Goal: Navigation & Orientation: Find specific page/section

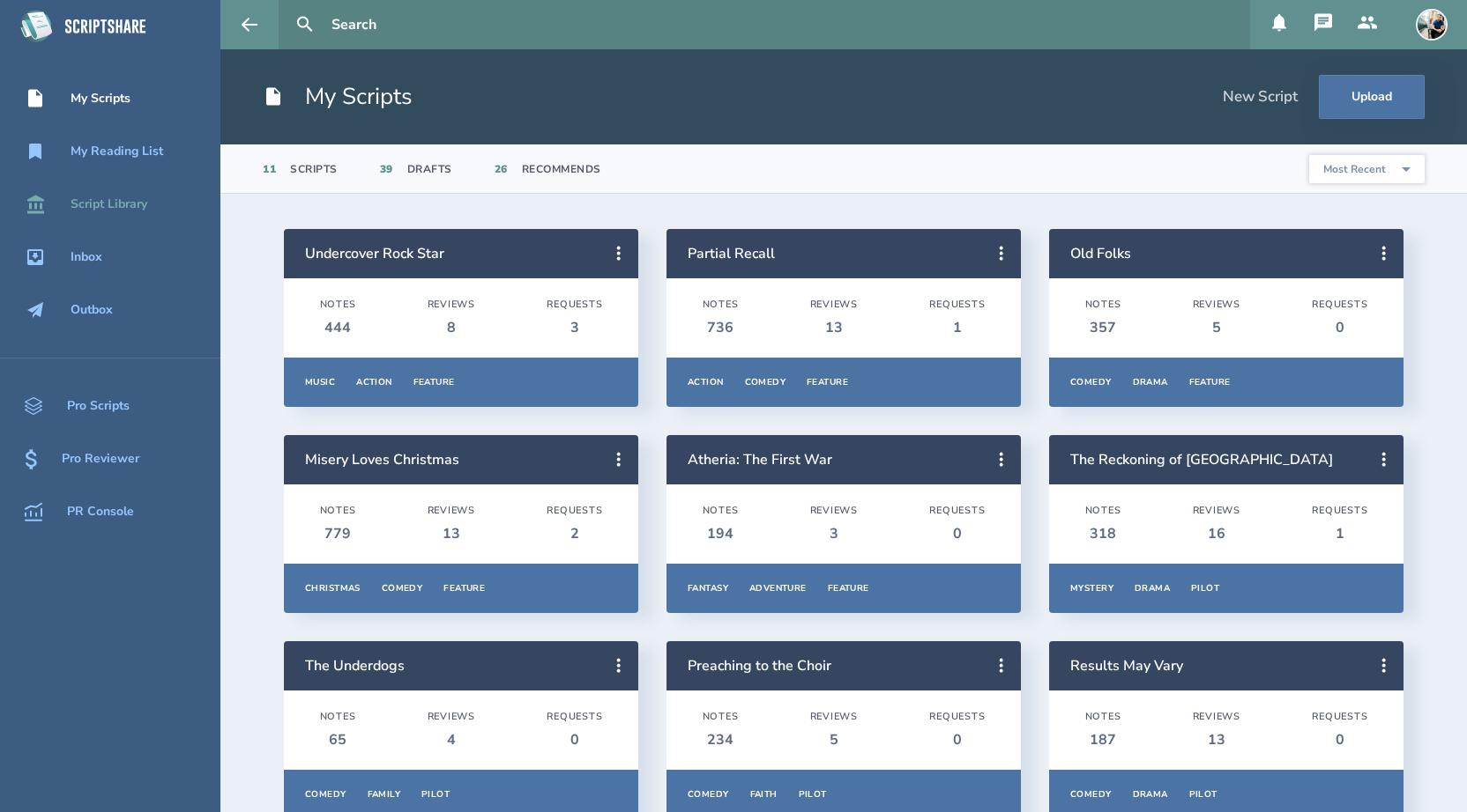
click at [96, 211] on div "Script Library" at bounding box center [108, 204] width 77 height 14
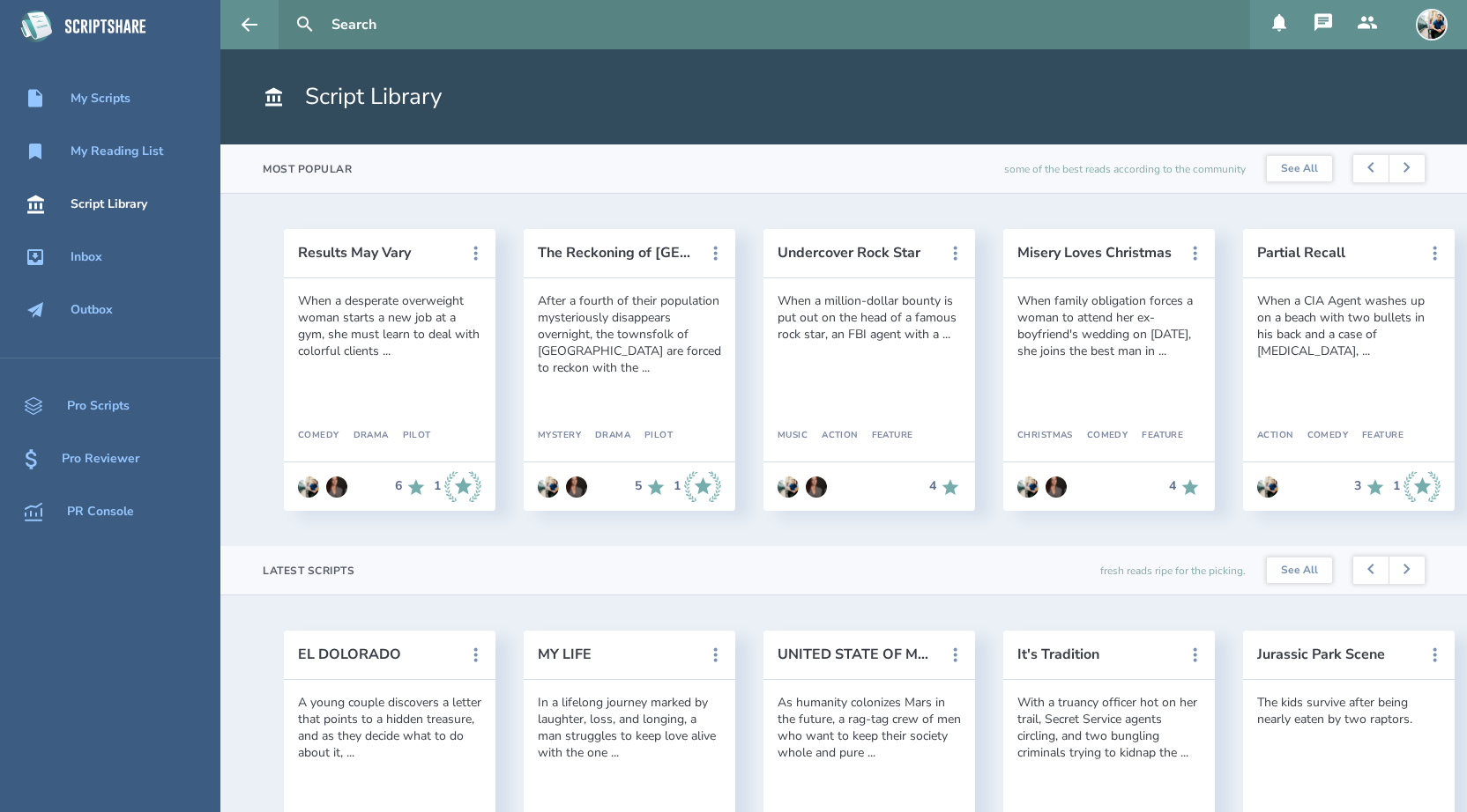
click at [1280, 18] on icon at bounding box center [1278, 22] width 14 height 18
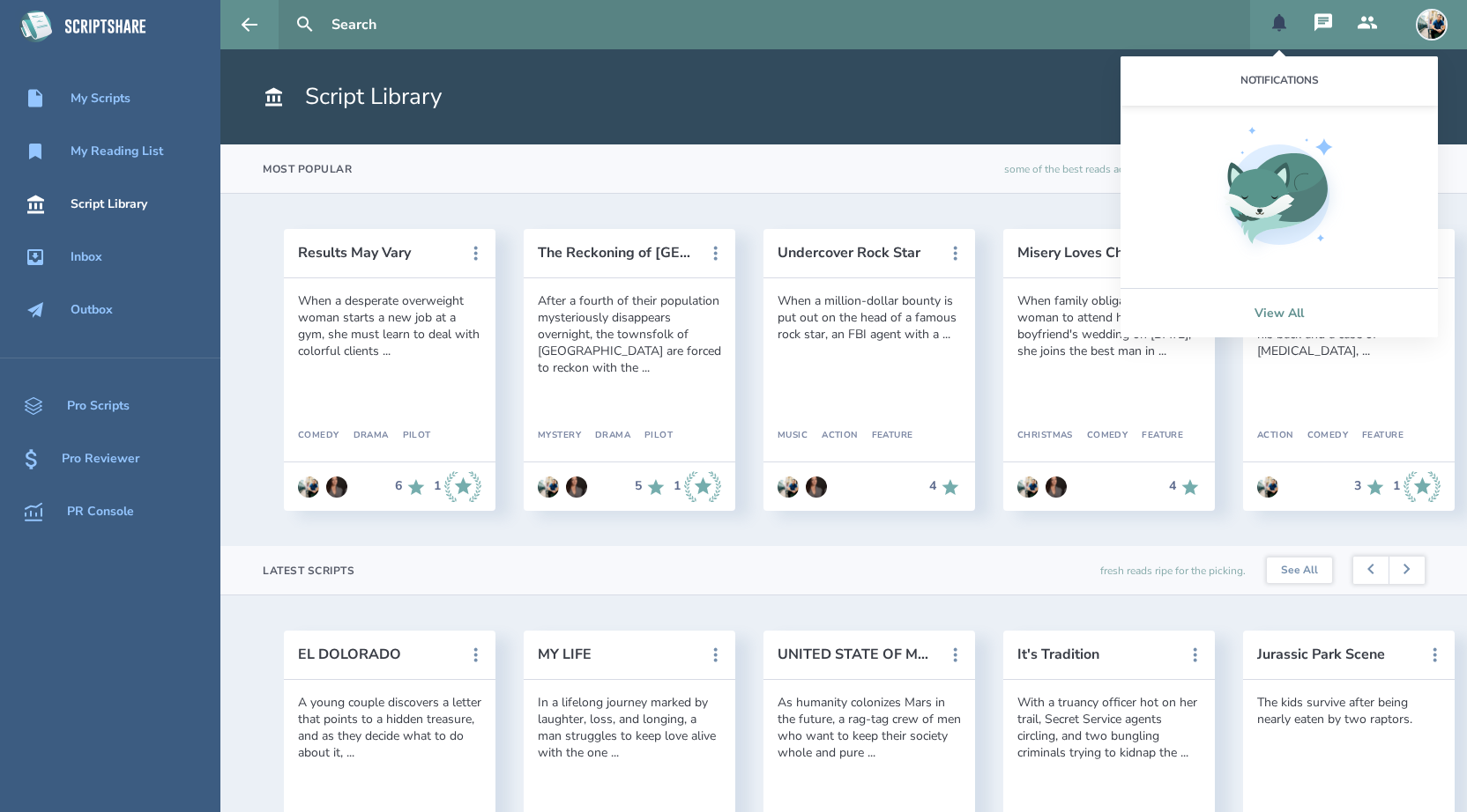
click at [1264, 306] on link "View All" at bounding box center [1279, 313] width 317 height 50
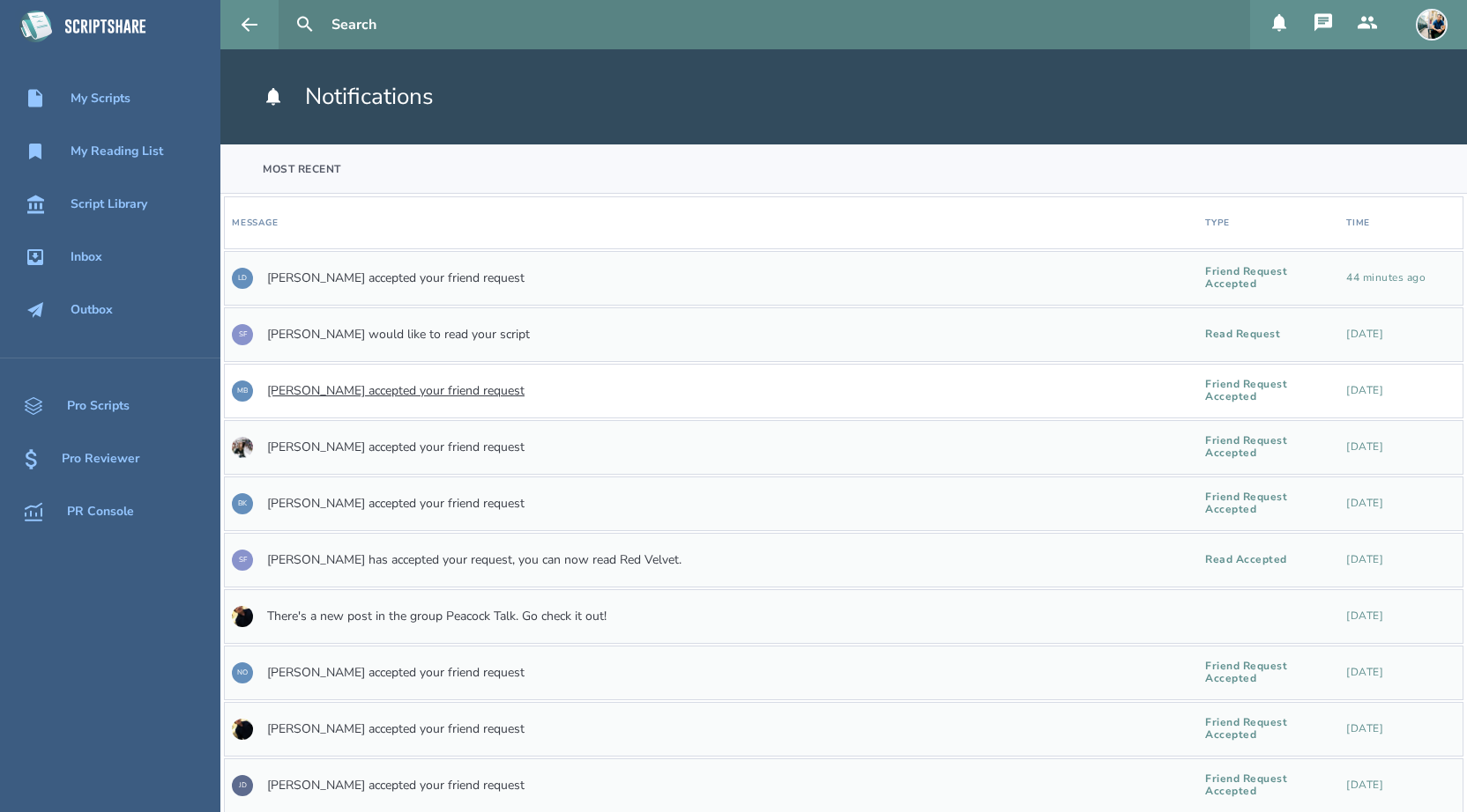
click at [370, 395] on link "[PERSON_NAME] accepted your friend request" at bounding box center [396, 391] width 257 height 14
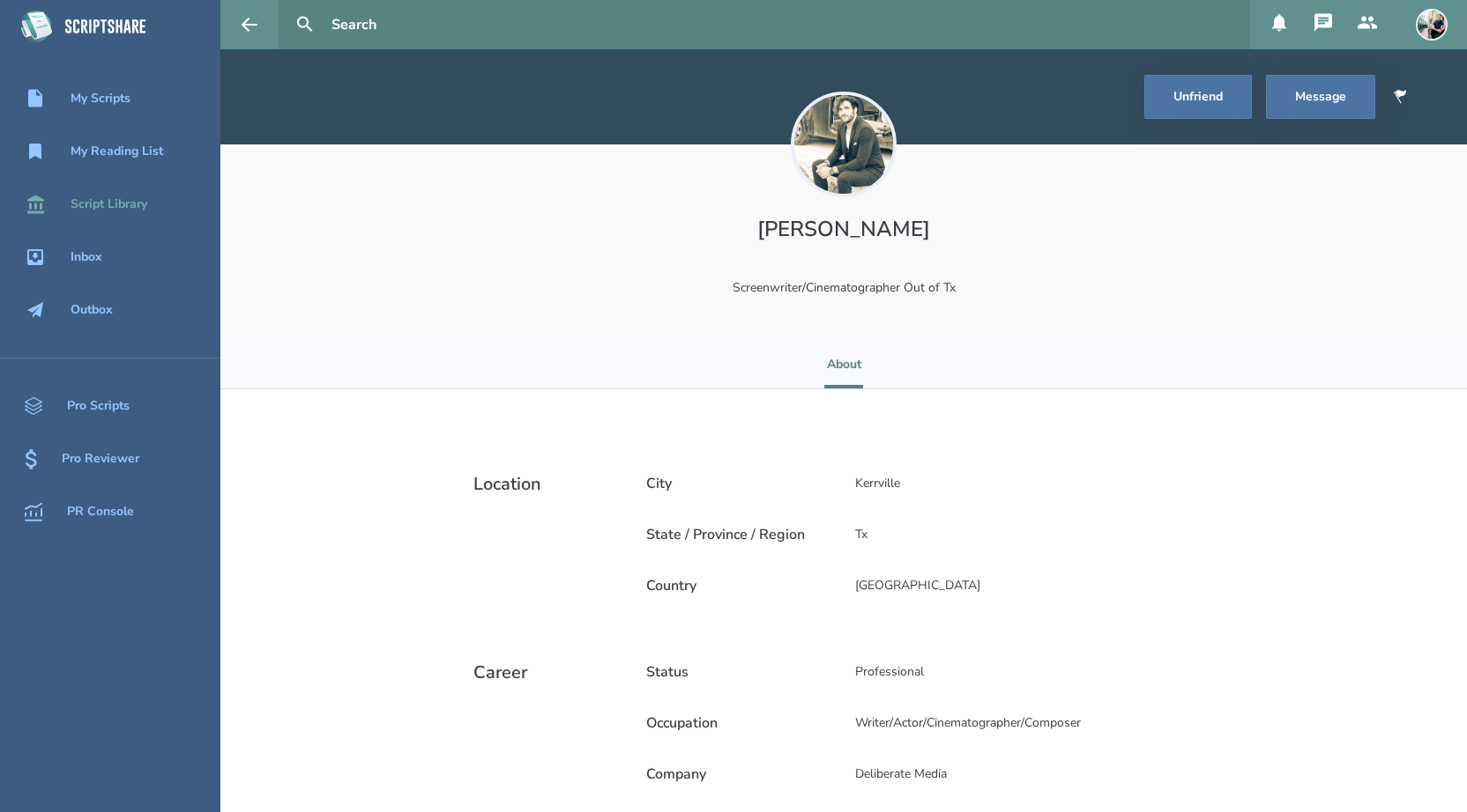
click at [93, 200] on div "Script Library" at bounding box center [108, 204] width 77 height 14
